Goal: Use online tool/utility

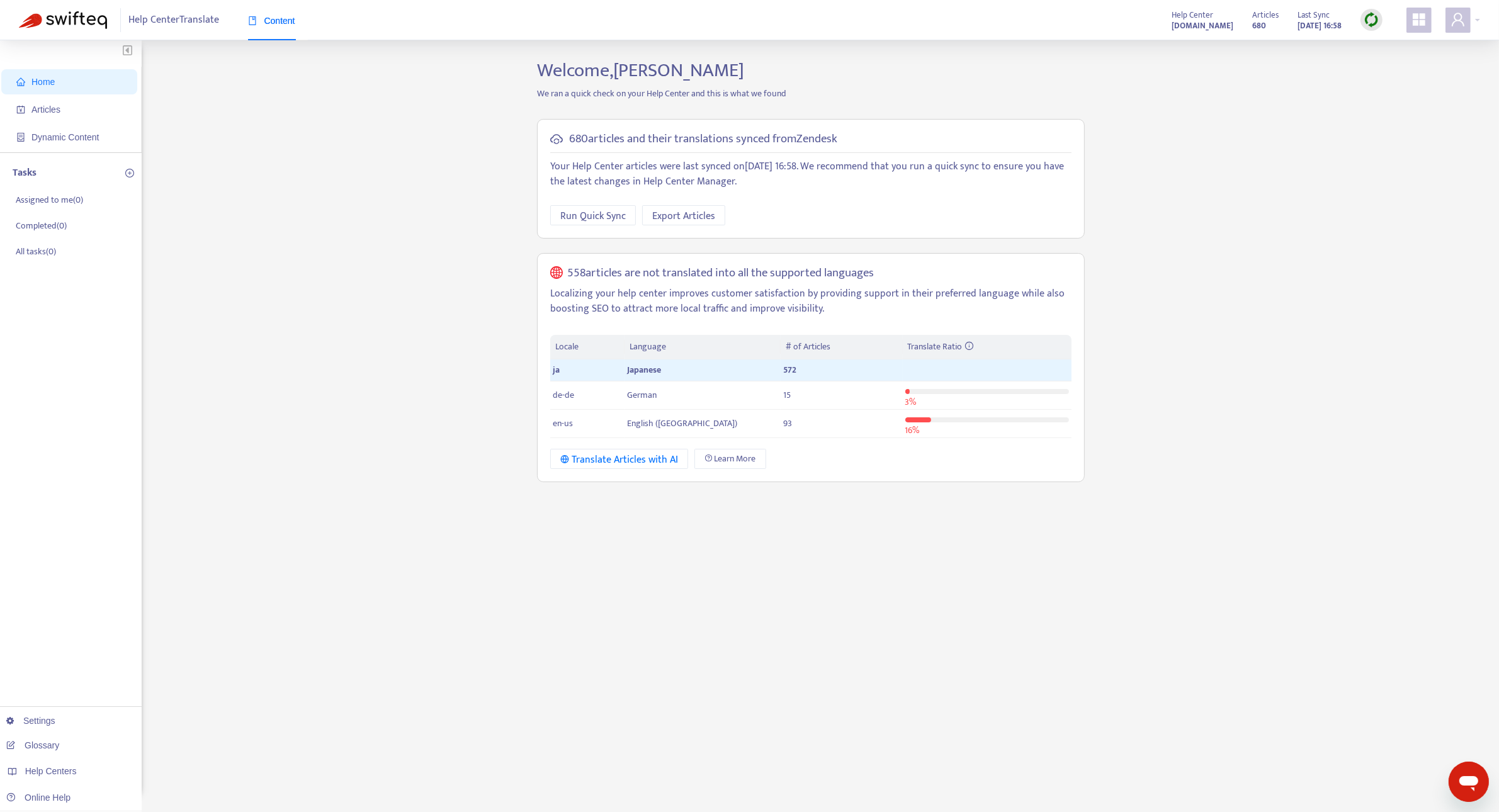
click at [1374, 19] on img at bounding box center [1372, 19] width 16 height 16
click at [1399, 66] on link "Full Sync" at bounding box center [1394, 65] width 45 height 14
